Goal: Transaction & Acquisition: Purchase product/service

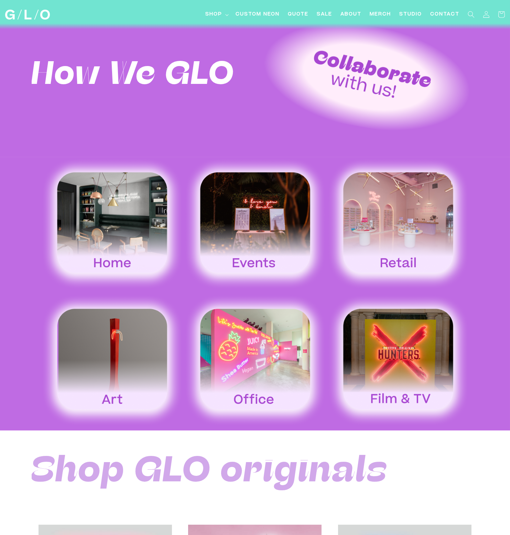
scroll to position [928, 0]
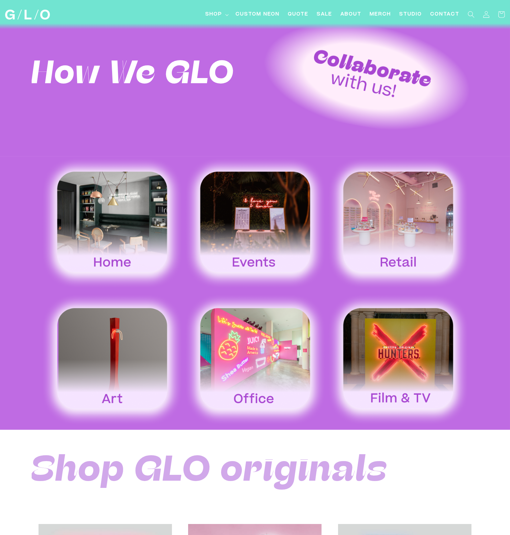
click at [404, 178] on img at bounding box center [397, 222] width 143 height 133
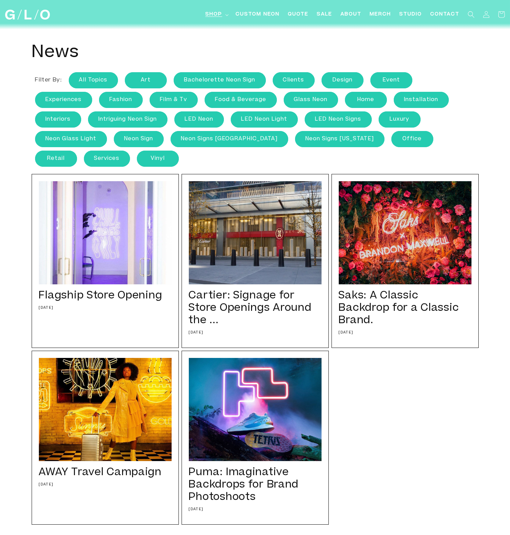
click at [211, 13] on span "Shop" at bounding box center [213, 14] width 17 height 7
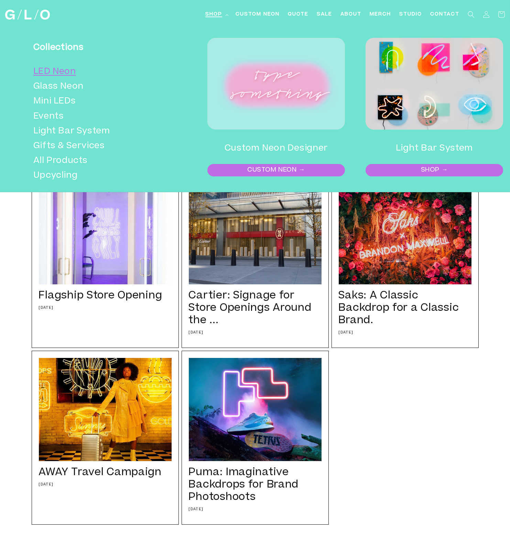
click at [56, 68] on link "LED Neon" at bounding box center [100, 72] width 134 height 15
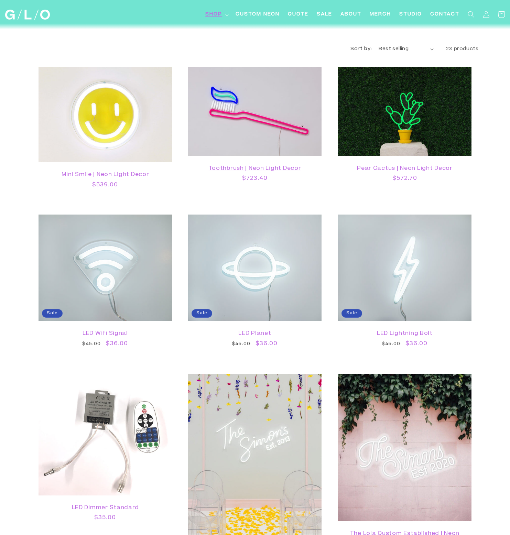
scroll to position [412, 0]
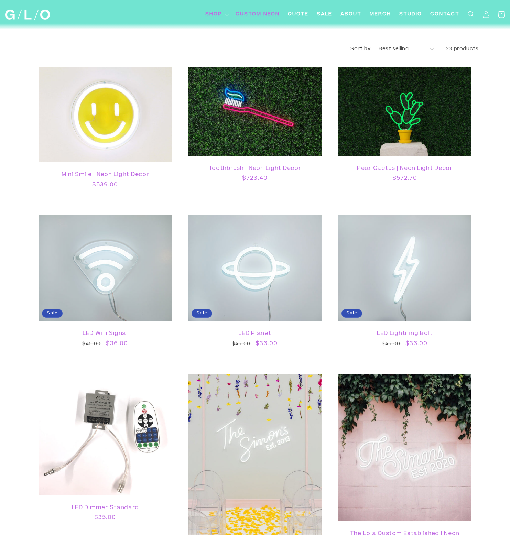
click at [253, 17] on span "Custom Neon" at bounding box center [257, 14] width 44 height 7
